Goal: Check status: Check status

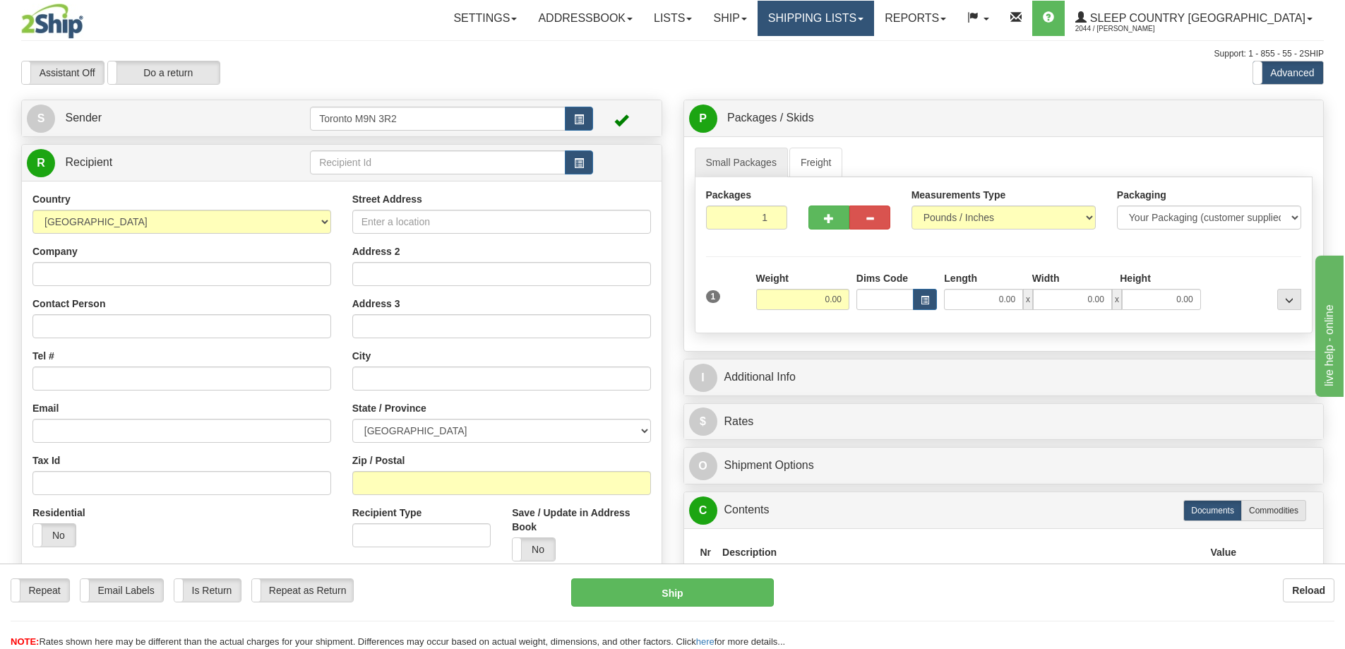
click at [874, 30] on link "Shipping lists" at bounding box center [816, 18] width 116 height 35
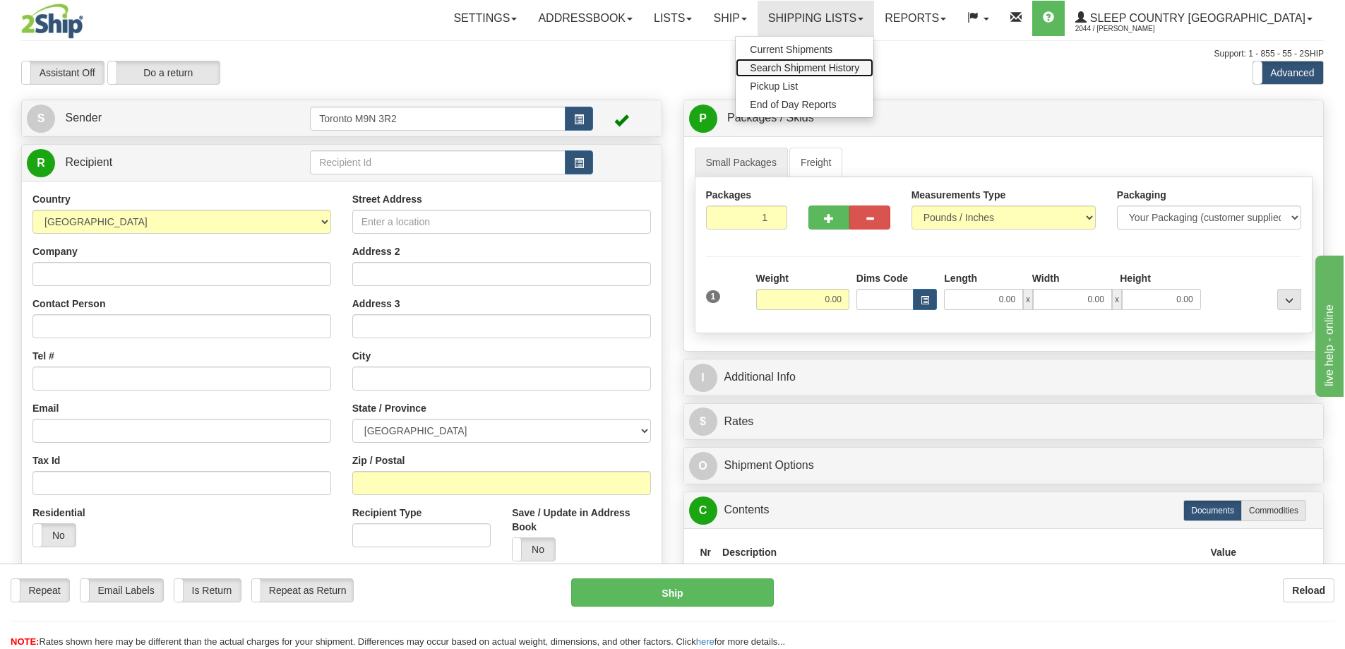
click at [859, 62] on span "Search Shipment History" at bounding box center [804, 67] width 109 height 11
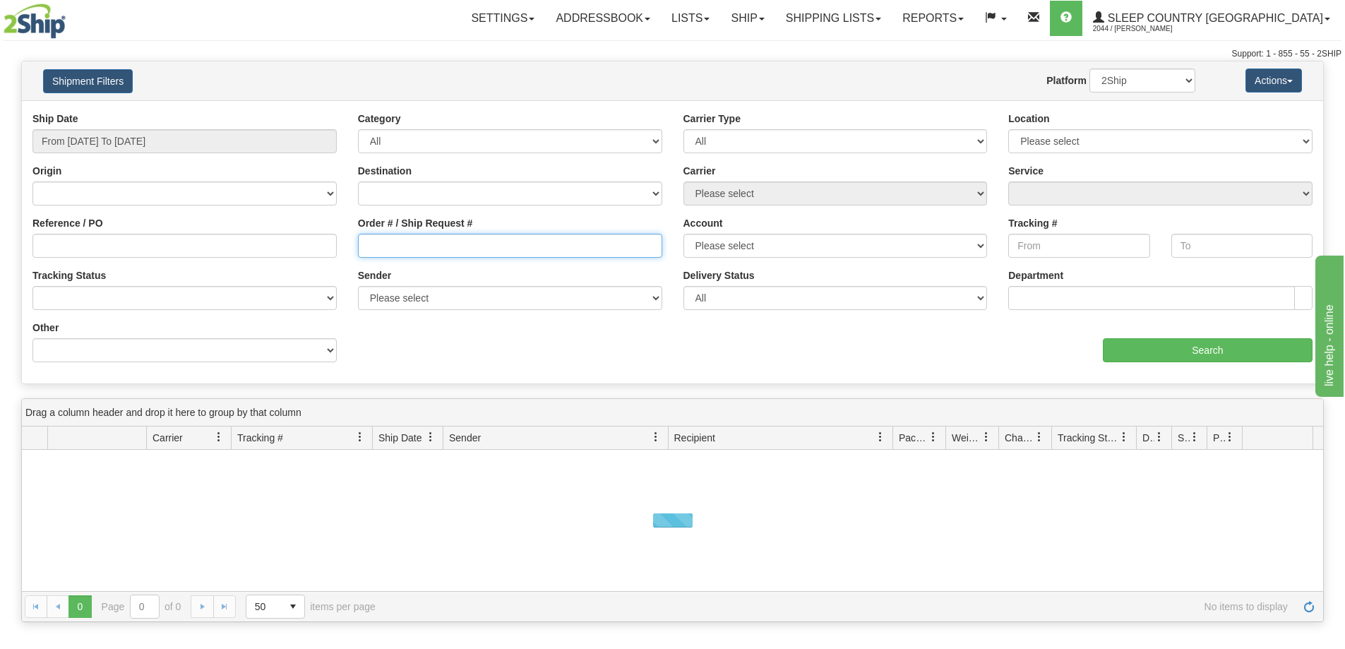
drag, startPoint x: 370, startPoint y: 251, endPoint x: 402, endPoint y: 260, distance: 33.8
click at [371, 251] on input "Order # / Ship Request #" at bounding box center [510, 246] width 304 height 24
paste input "9000H983248"
type input "9000H983248"
click at [299, 131] on input "From [DATE] To [DATE]" at bounding box center [184, 141] width 304 height 24
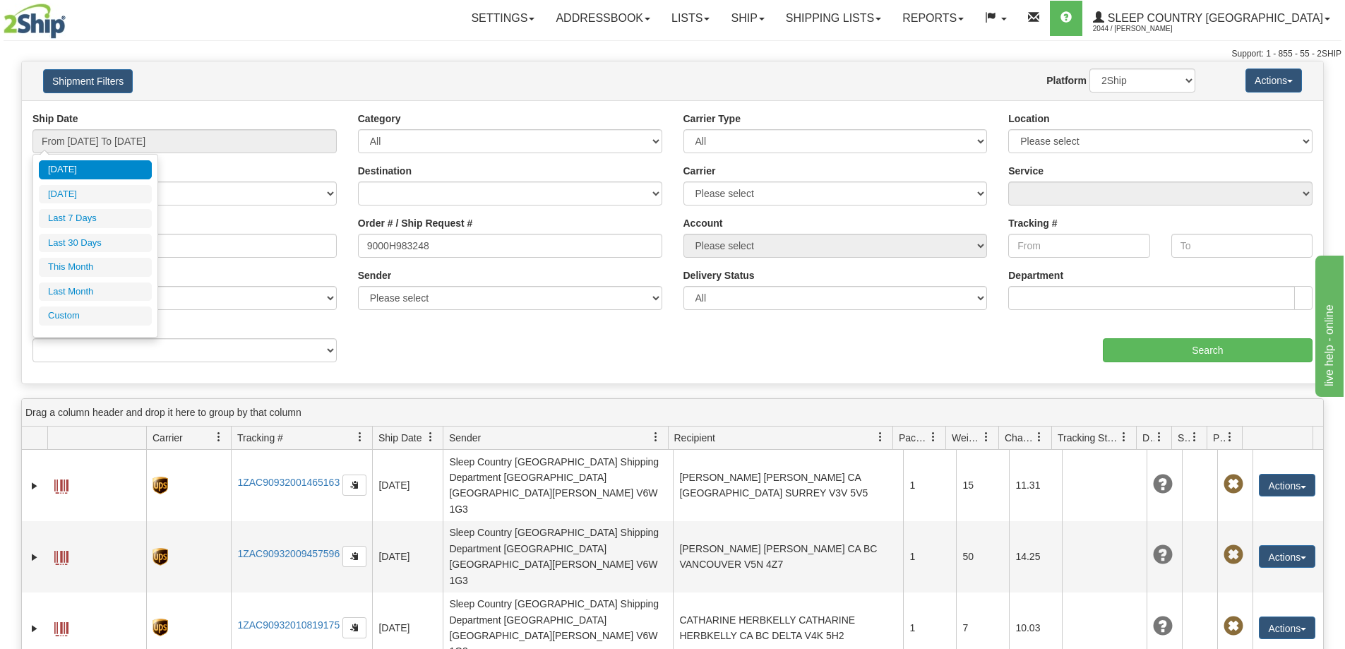
click at [83, 232] on ul "[DATE] [DATE] Last 7 Days Last 30 Days This Month Last Month Custom" at bounding box center [95, 242] width 113 height 165
click at [87, 237] on li "Last 30 Days" at bounding box center [95, 243] width 113 height 19
type input "From [DATE] To [DATE]"
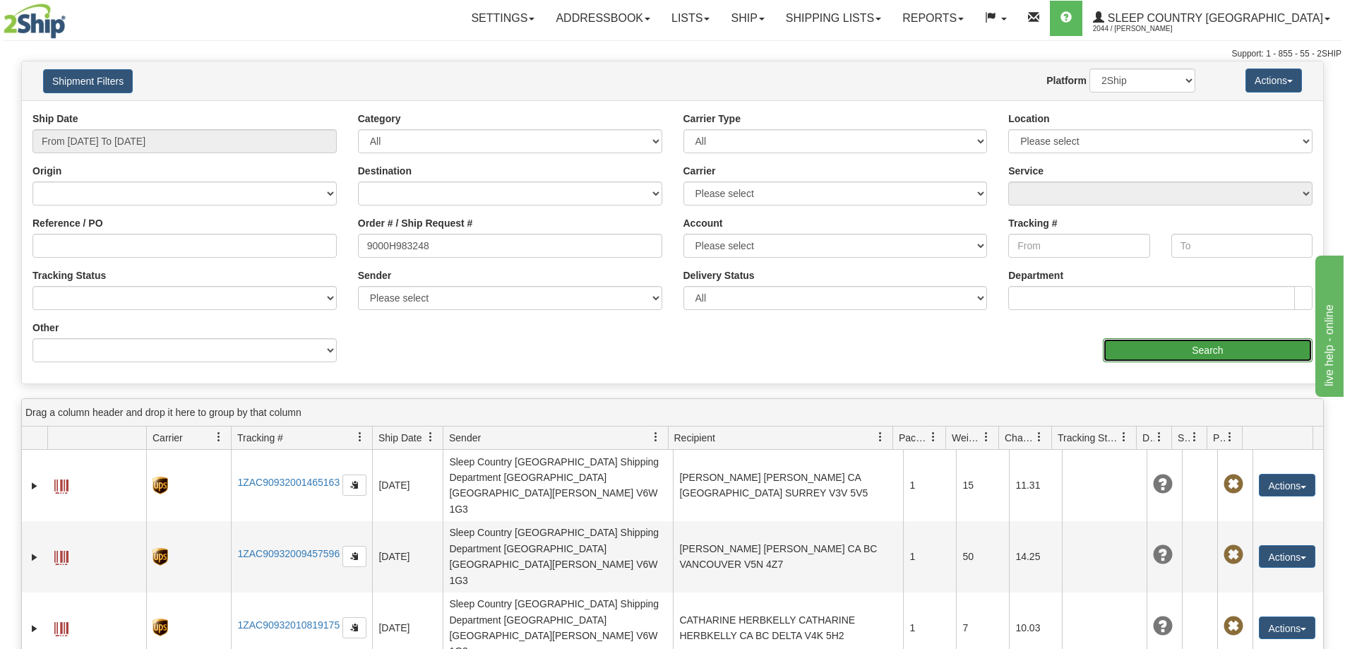
click at [1121, 352] on input "Search" at bounding box center [1208, 350] width 210 height 24
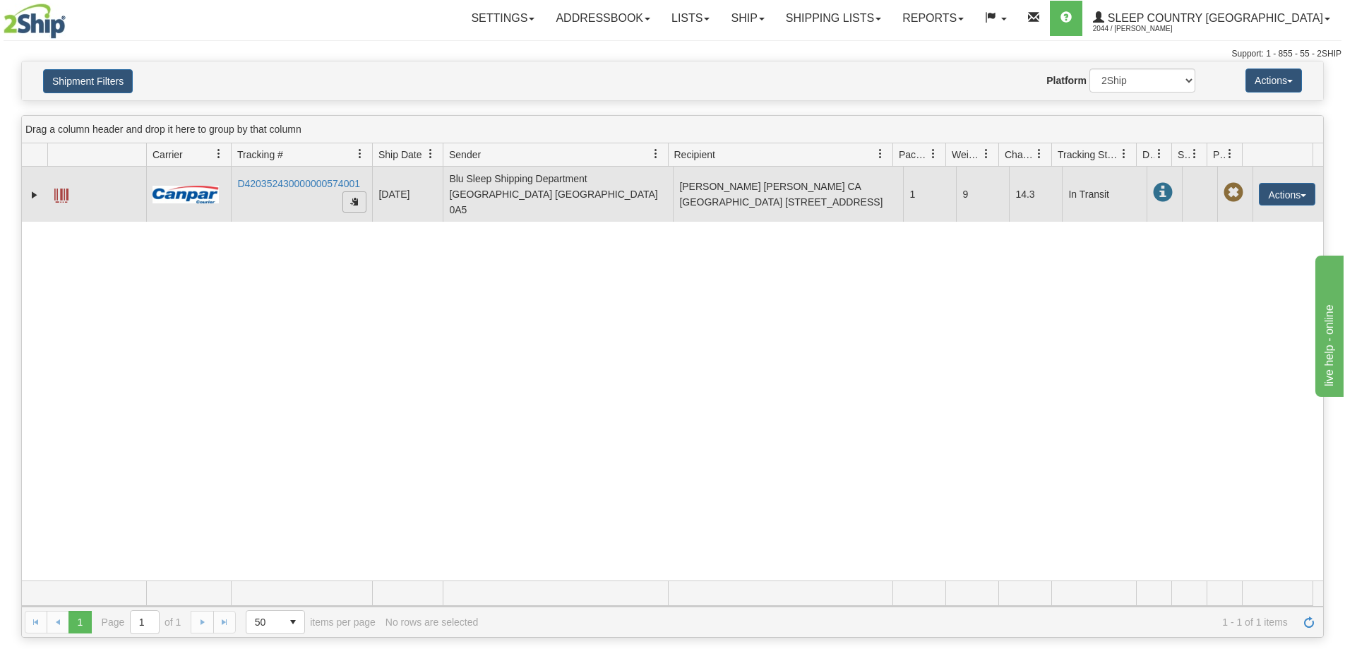
click at [350, 199] on span "button" at bounding box center [354, 201] width 8 height 8
